Goal: Find specific page/section: Find specific page/section

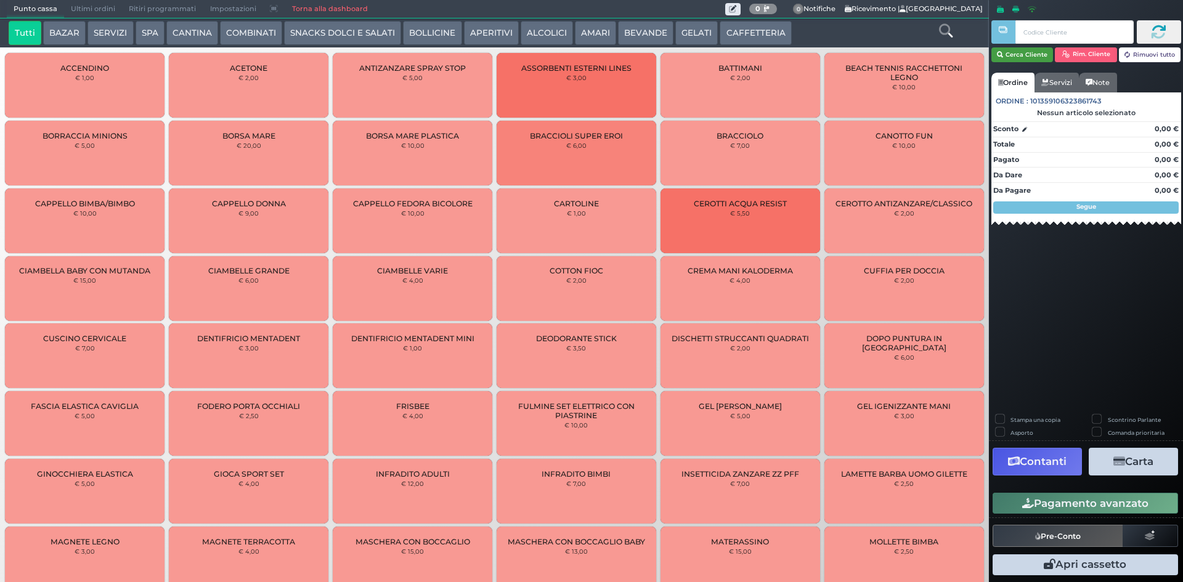
click at [1026, 57] on button "Cerca Cliente" at bounding box center [1022, 54] width 62 height 15
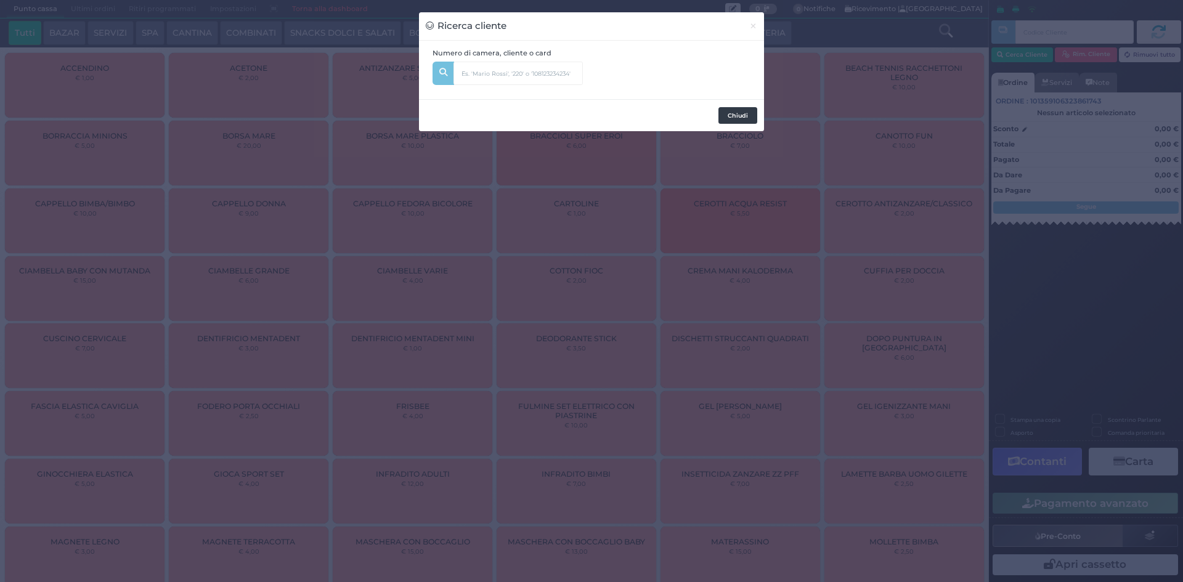
click at [737, 111] on button "Chiudi" at bounding box center [737, 115] width 39 height 17
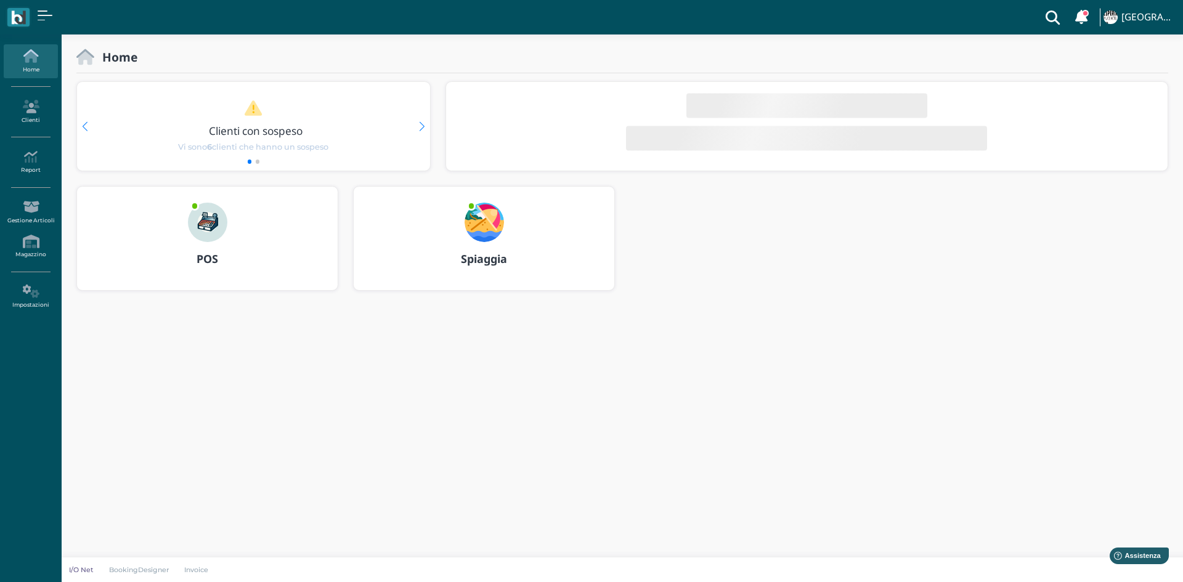
click at [490, 209] on img at bounding box center [483, 222] width 39 height 39
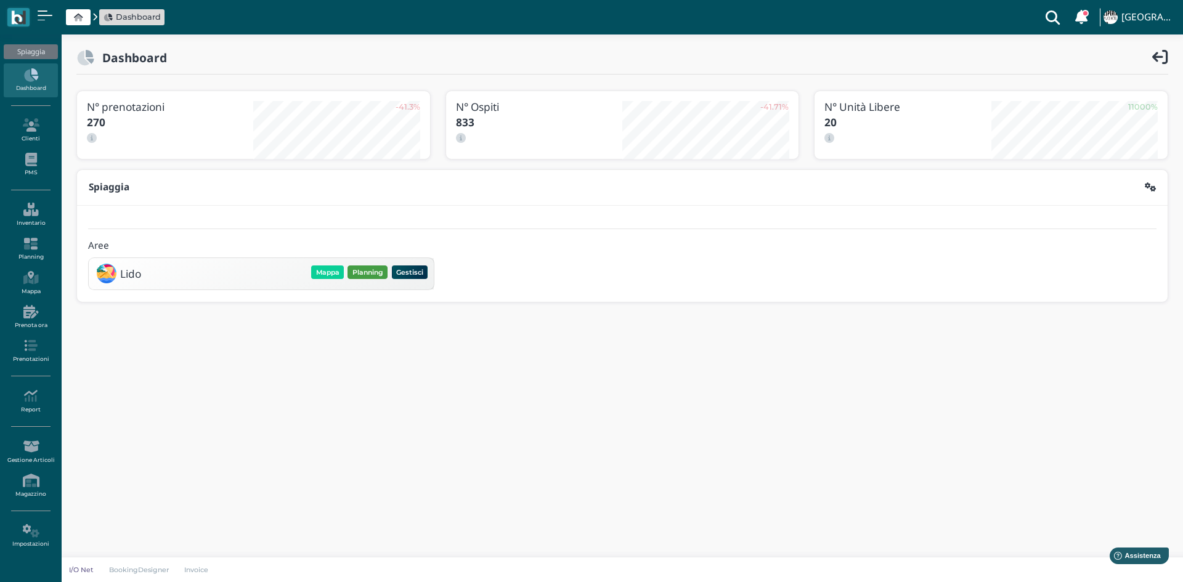
click at [368, 267] on button "Planning" at bounding box center [367, 272] width 40 height 14
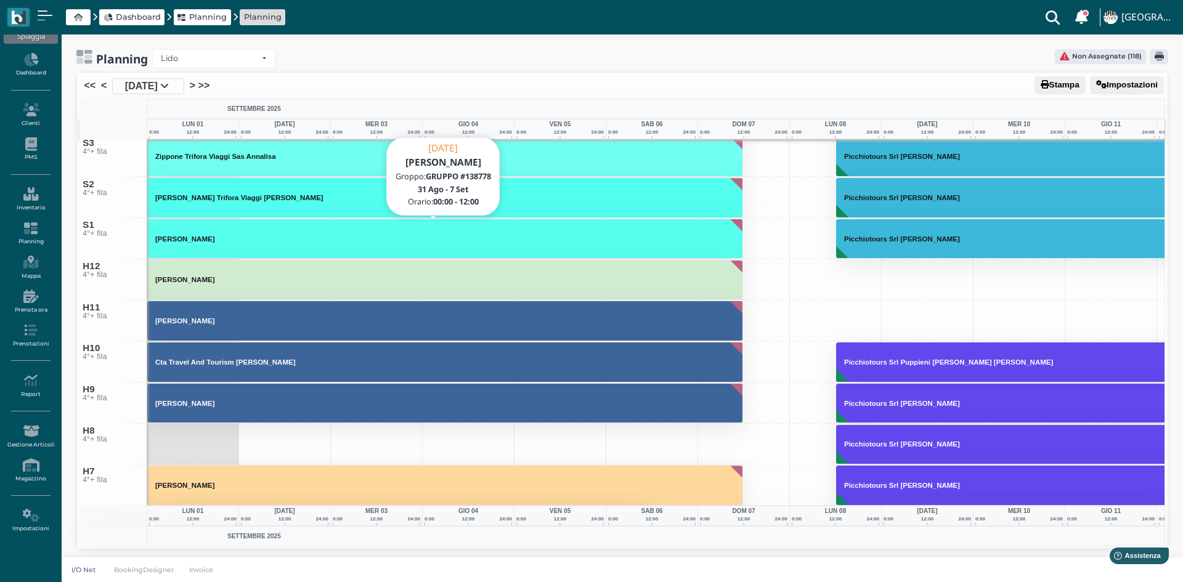
scroll to position [6308, 0]
